Goal: Navigation & Orientation: Find specific page/section

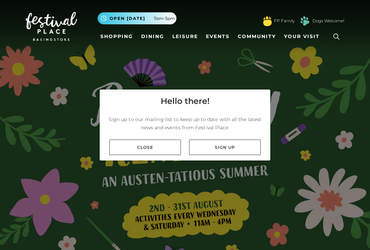
click at [129, 152] on link "Close" at bounding box center [145, 146] width 72 height 15
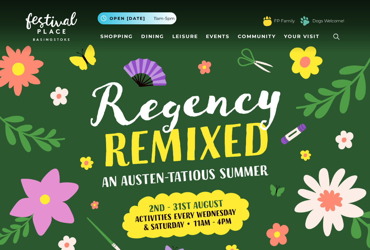
click at [115, 37] on link "Shopping" at bounding box center [117, 36] width 38 height 13
click at [113, 40] on link "Shopping" at bounding box center [117, 36] width 38 height 13
click at [112, 35] on link "Shopping" at bounding box center [117, 36] width 38 height 13
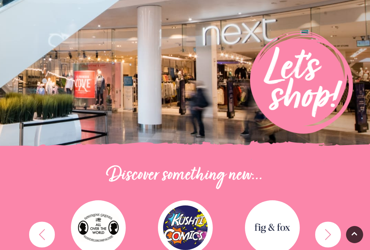
scroll to position [88, 0]
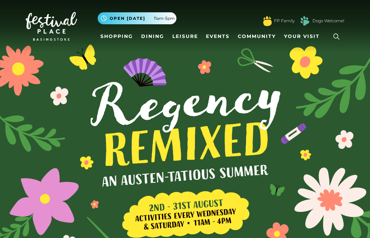
click at [121, 37] on link "Shopping" at bounding box center [117, 36] width 38 height 13
